Goal: Task Accomplishment & Management: Manage account settings

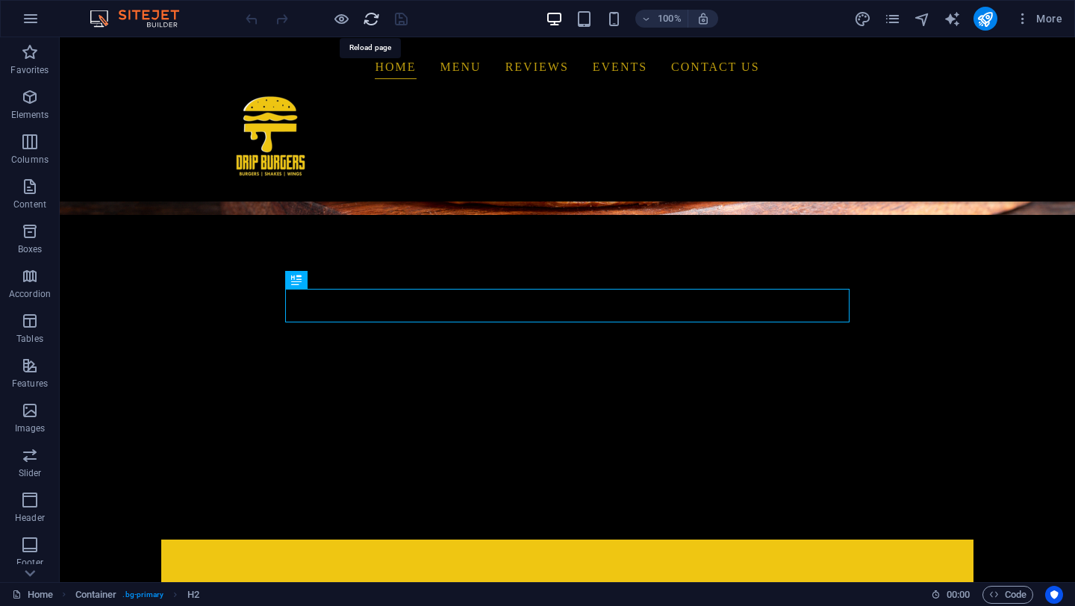
click at [369, 17] on icon "reload" at bounding box center [371, 18] width 17 height 17
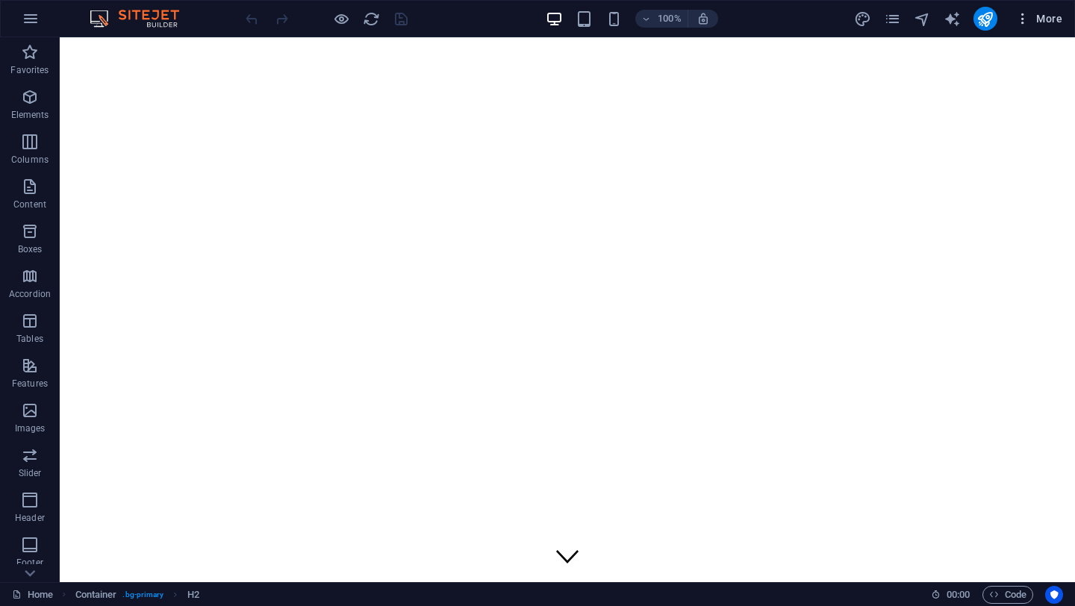
click at [1031, 19] on span "More" at bounding box center [1038, 18] width 47 height 15
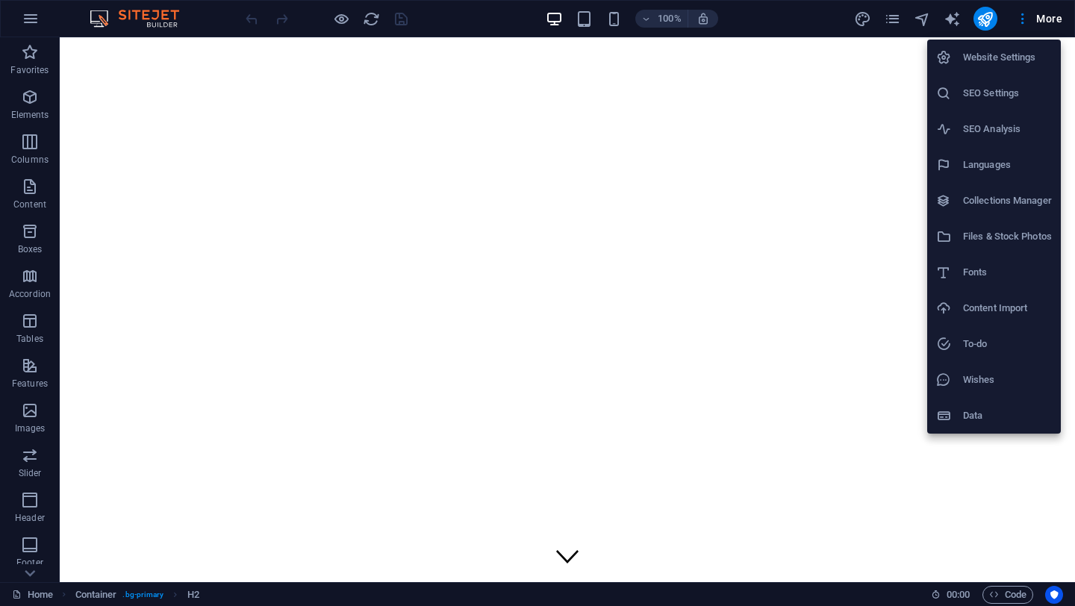
click at [1003, 59] on h6 "Website Settings" at bounding box center [1007, 58] width 89 height 18
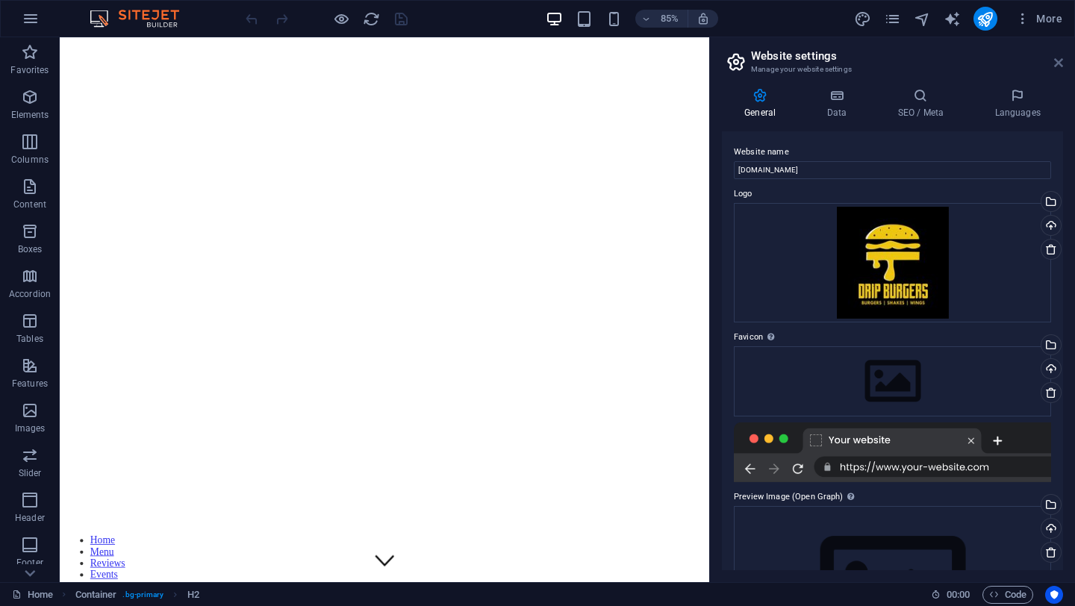
click at [1058, 63] on icon at bounding box center [1058, 63] width 9 height 12
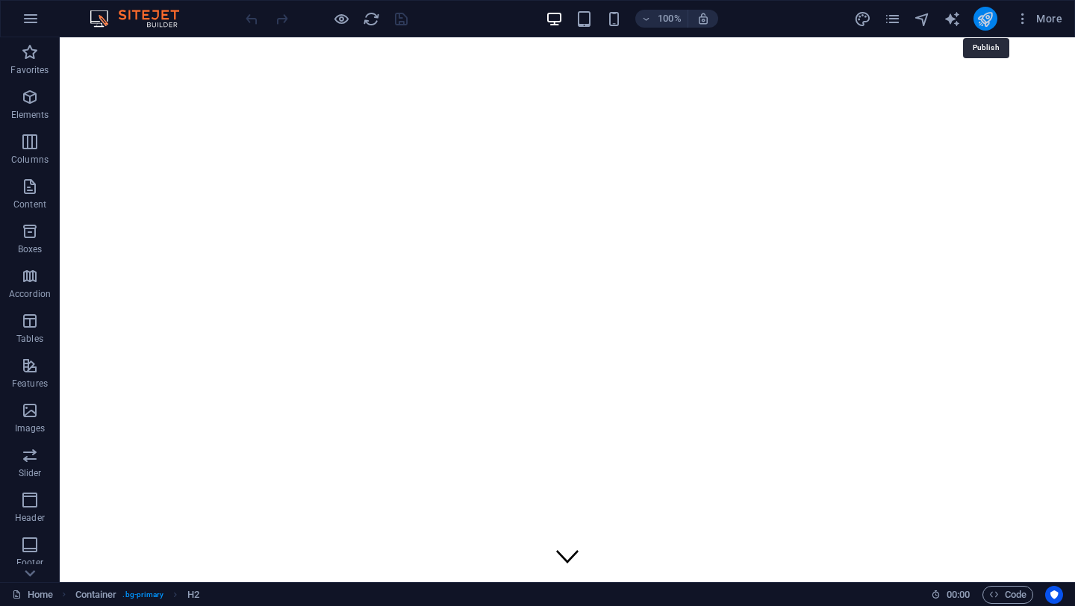
click at [987, 13] on icon "publish" at bounding box center [984, 18] width 17 height 17
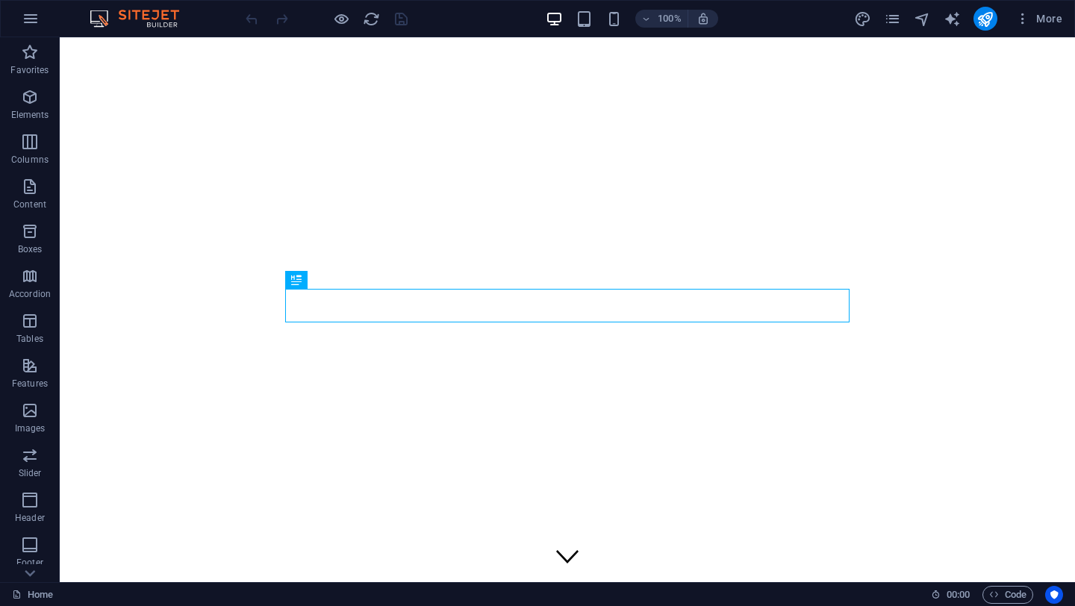
scroll to position [390, 0]
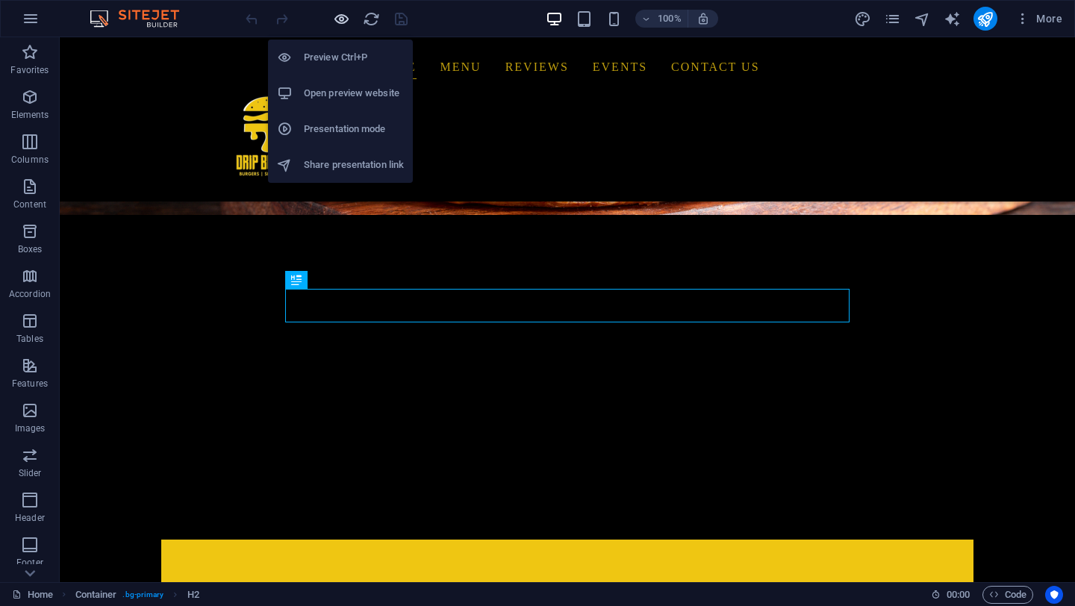
click at [334, 21] on icon "button" at bounding box center [341, 18] width 17 height 17
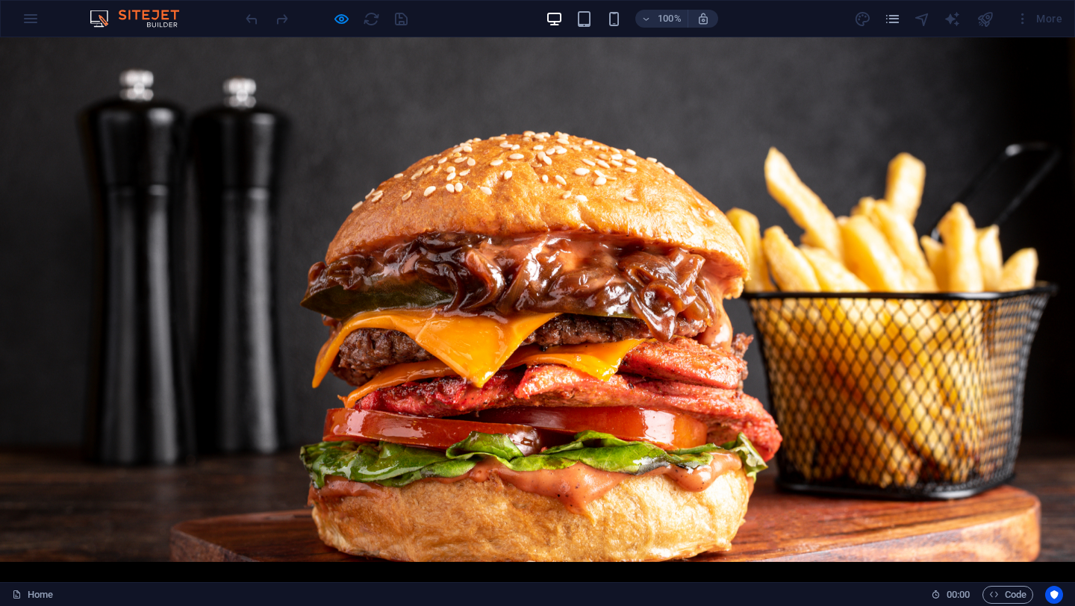
scroll to position [0, 0]
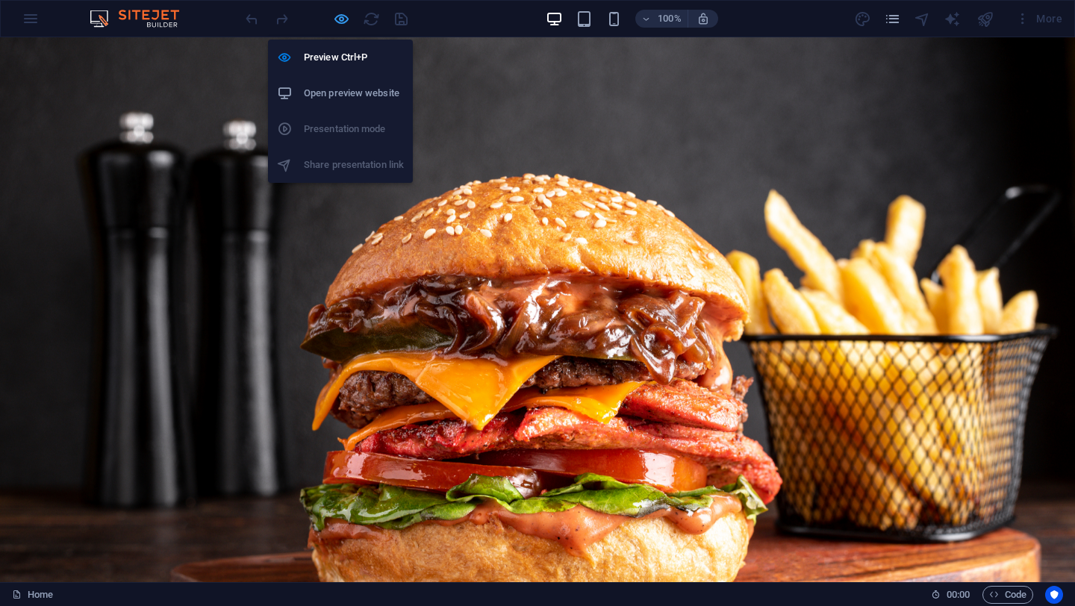
click at [338, 22] on icon "button" at bounding box center [341, 18] width 17 height 17
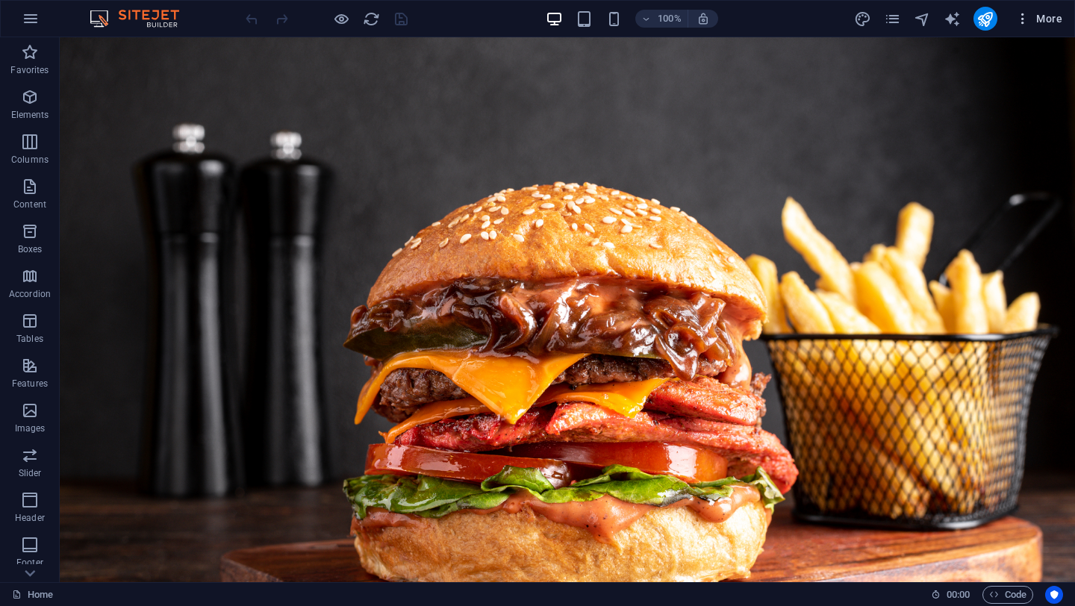
click at [1051, 17] on span "More" at bounding box center [1038, 18] width 47 height 15
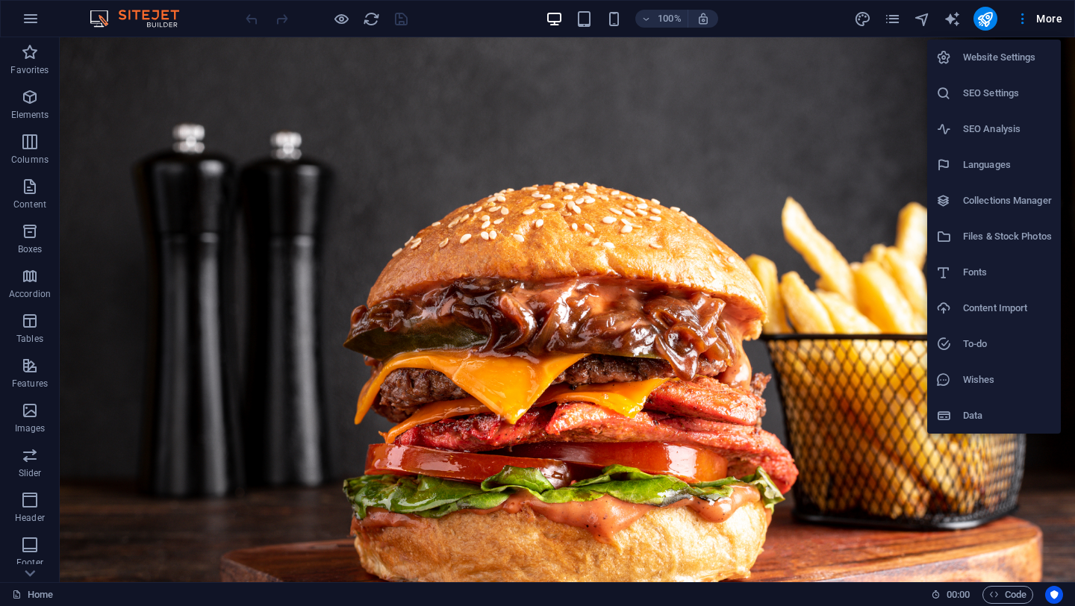
click at [996, 57] on h6 "Website Settings" at bounding box center [1007, 58] width 89 height 18
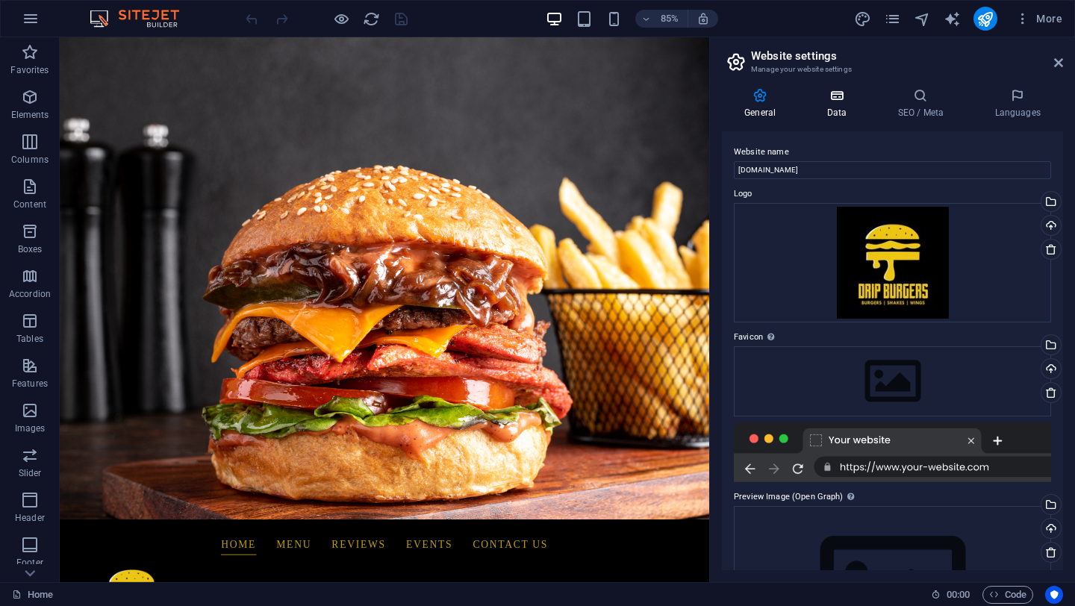
click at [848, 104] on h4 "Data" at bounding box center [839, 103] width 71 height 31
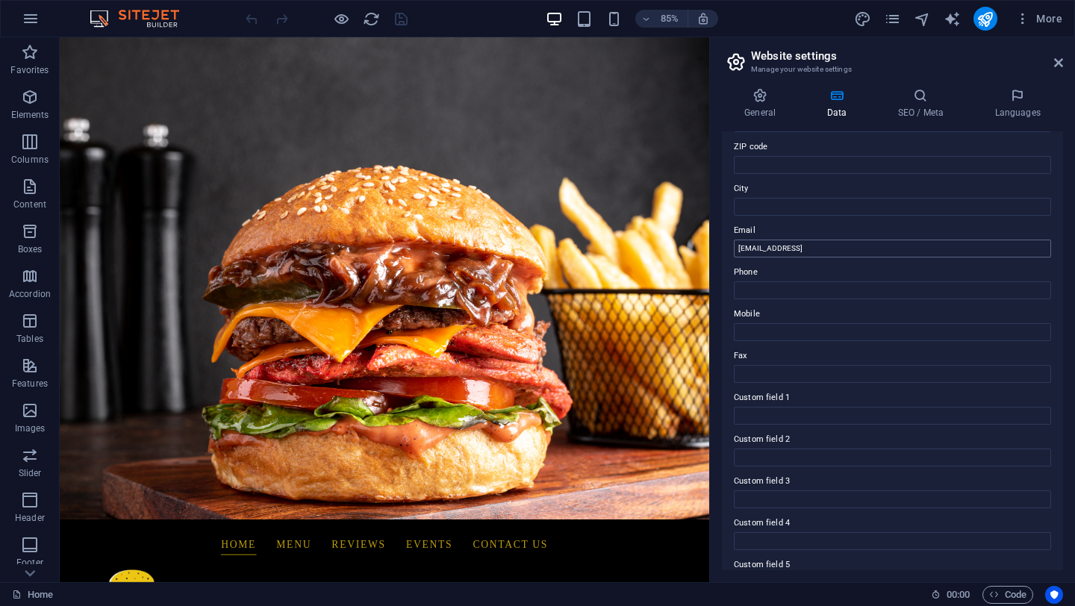
scroll to position [278, 0]
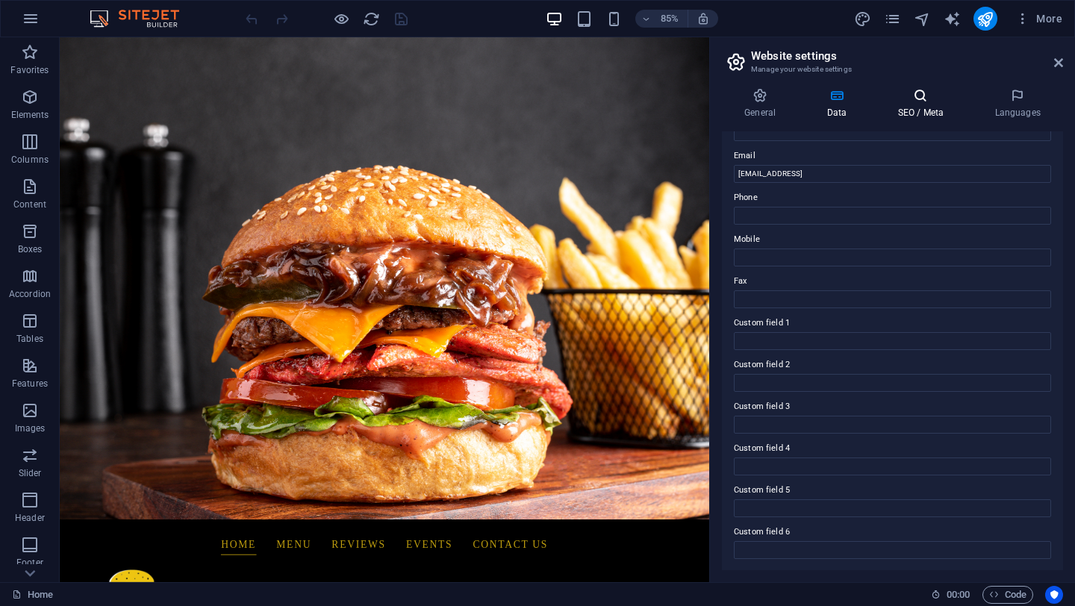
click at [929, 107] on h4 "SEO / Meta" at bounding box center [923, 103] width 97 height 31
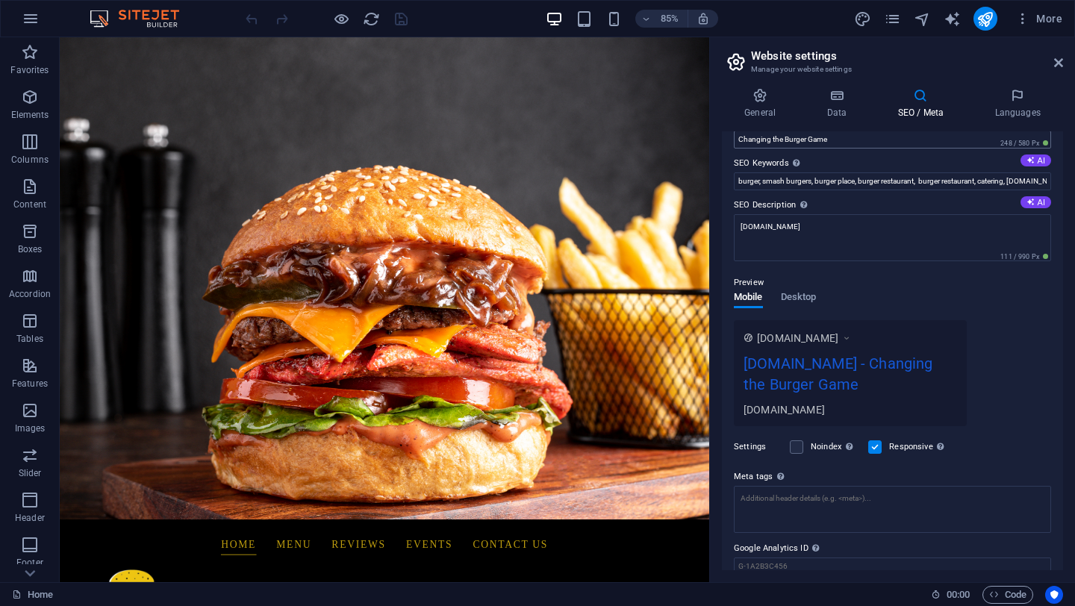
scroll to position [131, 0]
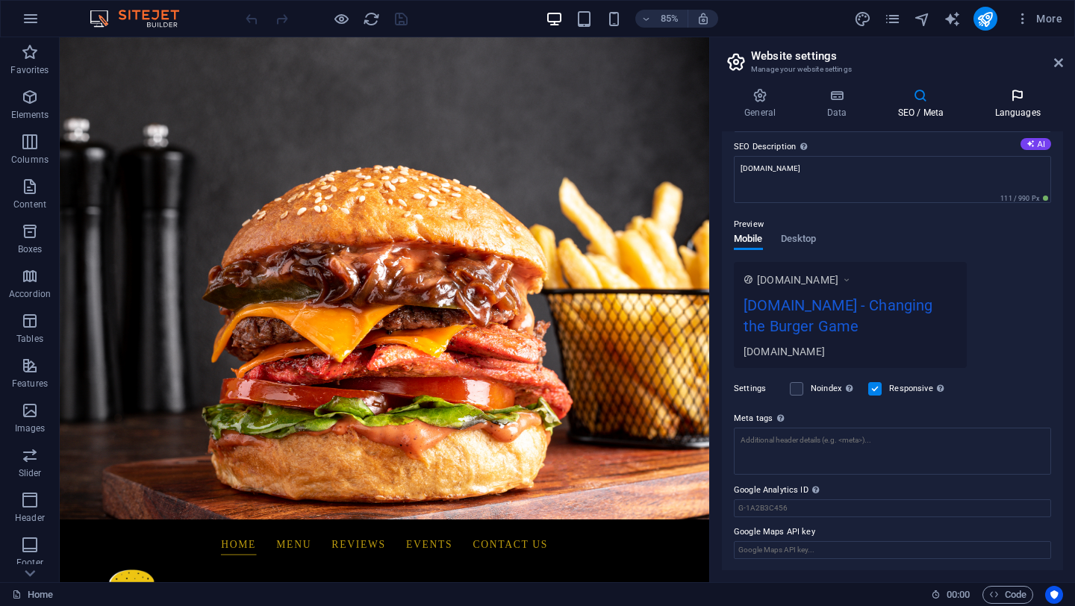
click at [1020, 104] on h4 "Languages" at bounding box center [1017, 103] width 91 height 31
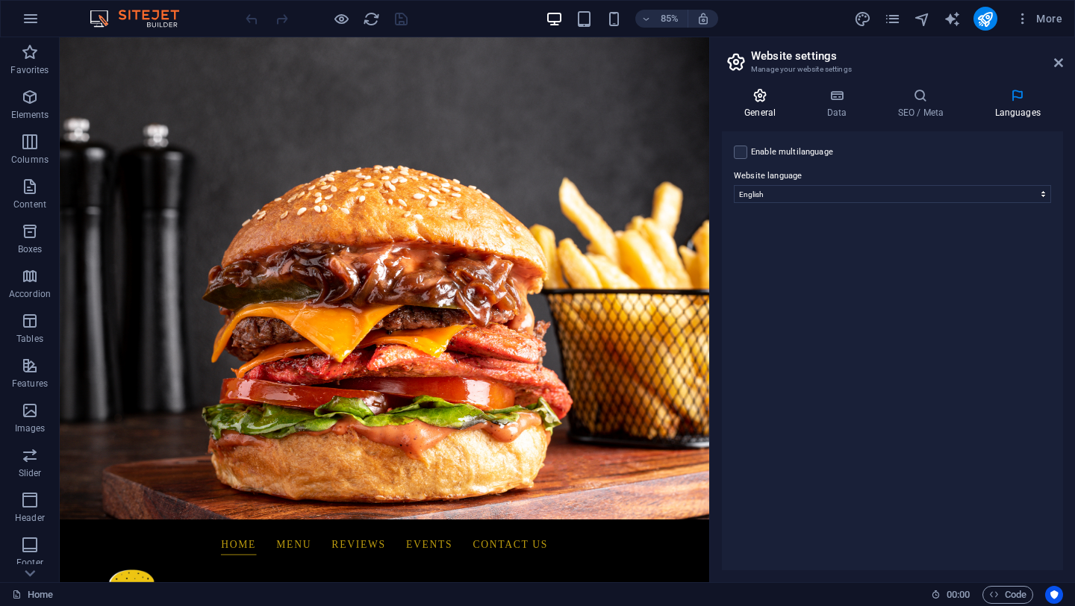
click at [758, 104] on h4 "General" at bounding box center [763, 103] width 82 height 31
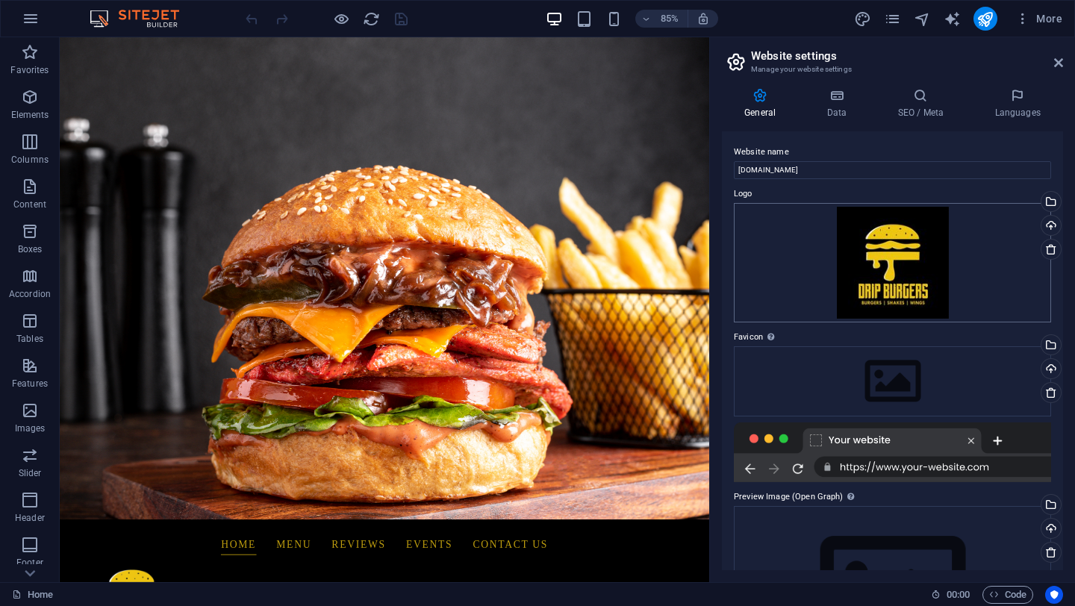
scroll to position [119, 0]
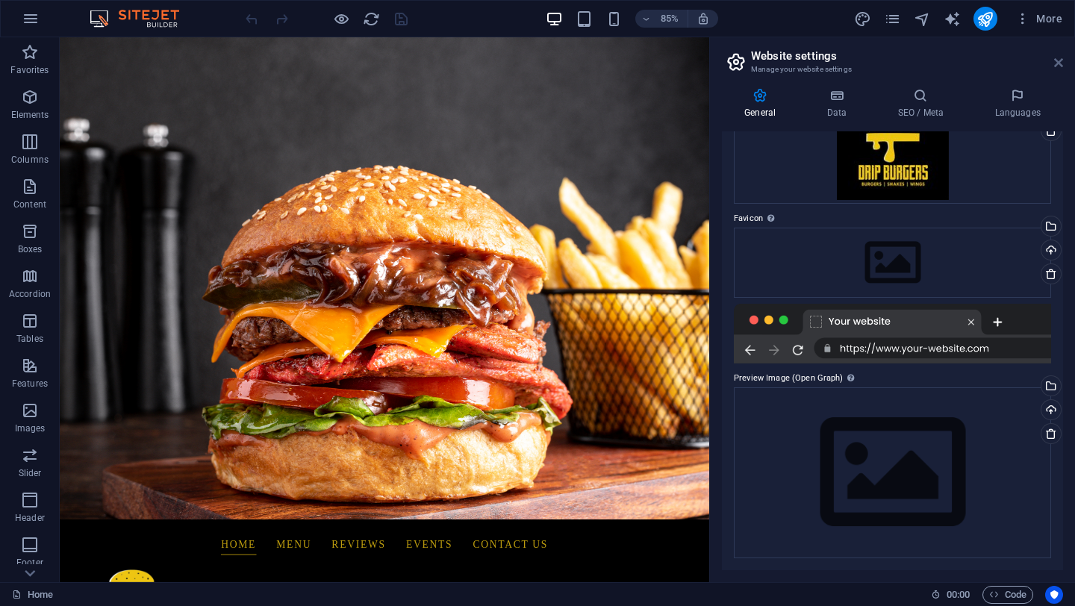
click at [1057, 57] on icon at bounding box center [1058, 63] width 9 height 12
